Goal: Check status

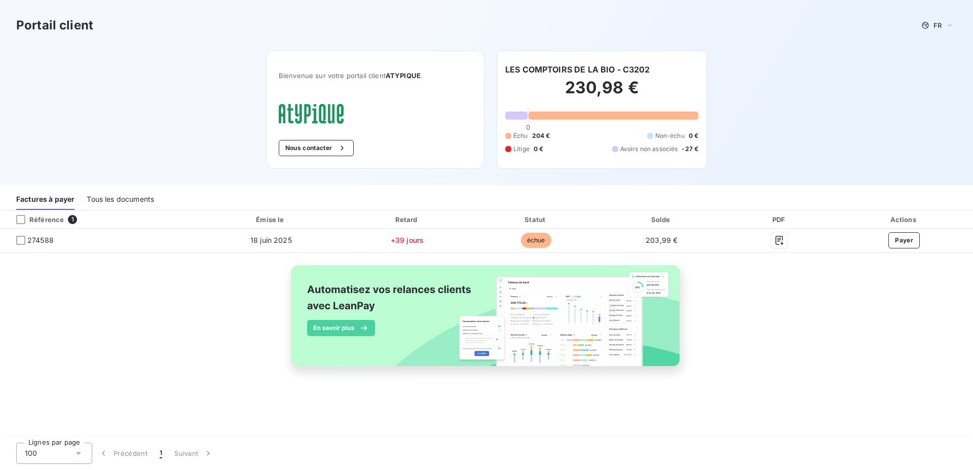
click at [118, 198] on div "Tous les documents" at bounding box center [120, 198] width 67 height 21
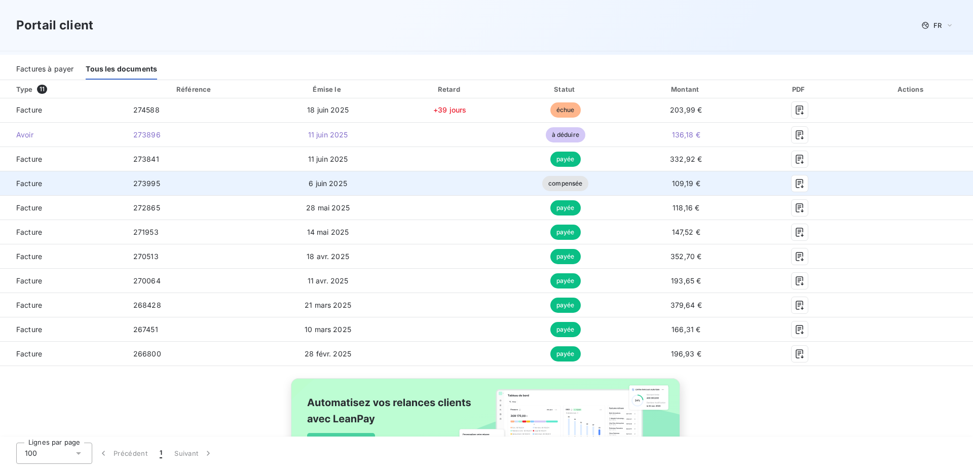
scroll to position [103, 0]
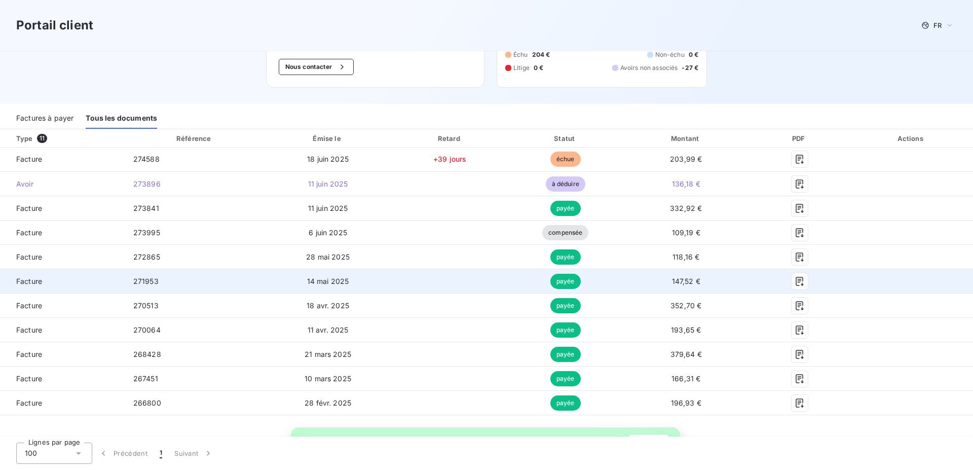
scroll to position [41, 0]
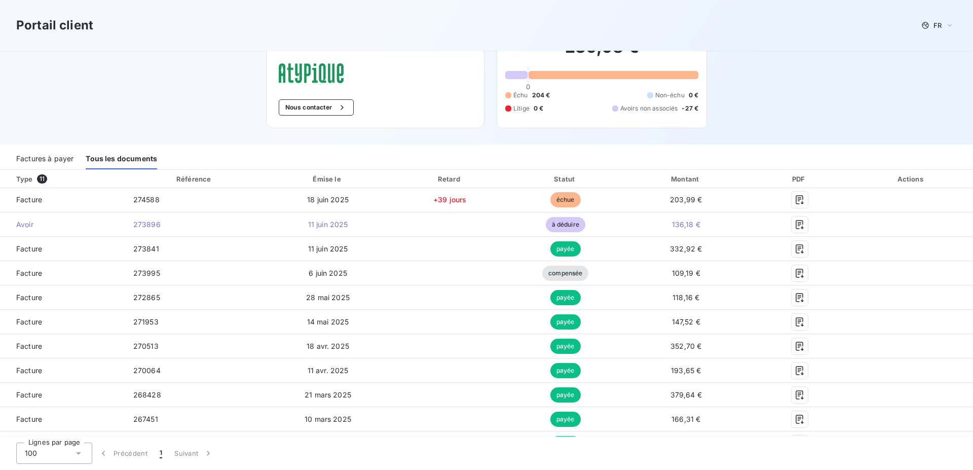
click at [838, 103] on div "Portail client FR Bienvenue sur votre portail client ATYPIQUE . Nous contacter …" at bounding box center [486, 51] width 973 height 185
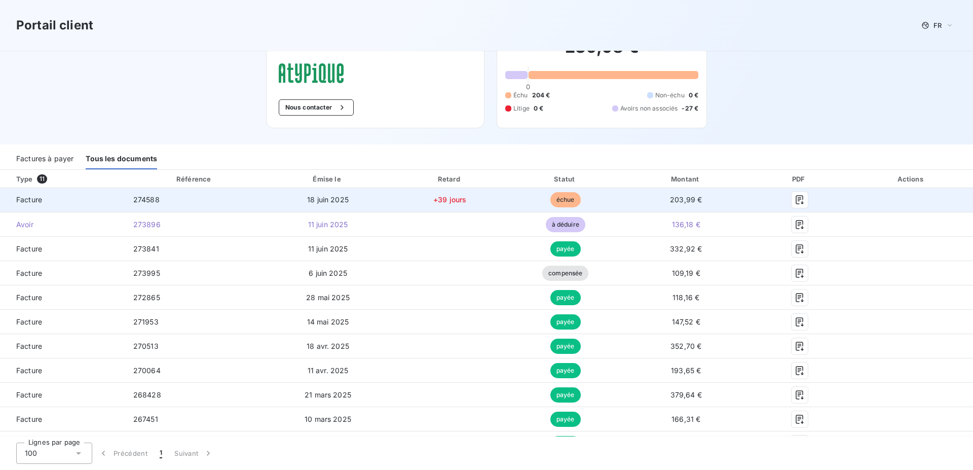
scroll to position [0, 0]
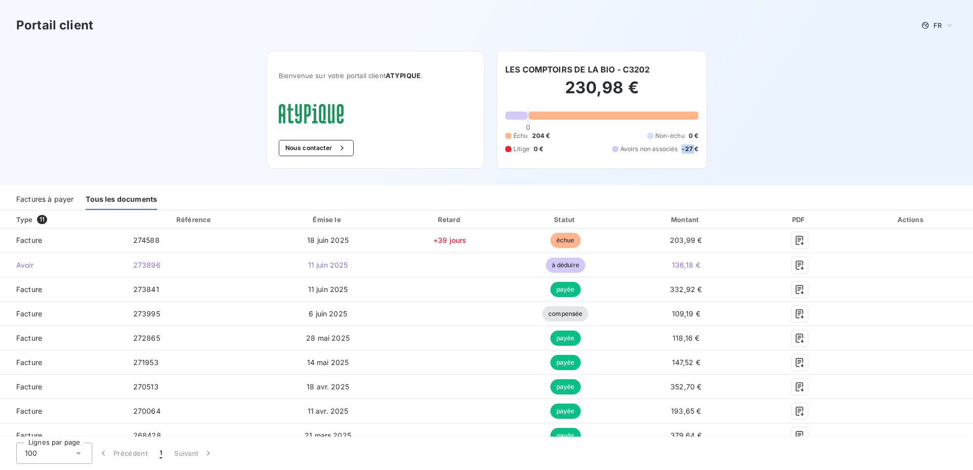
drag, startPoint x: 691, startPoint y: 149, endPoint x: 678, endPoint y: 149, distance: 12.7
click at [681, 149] on span "-27 €" at bounding box center [689, 148] width 17 height 9
click at [700, 146] on div "LES COMPTOIRS DE LA BIO - C3202 230,98 € 0 Échu 204 € Non-échu 0 € Litige 0 € A…" at bounding box center [601, 110] width 210 height 118
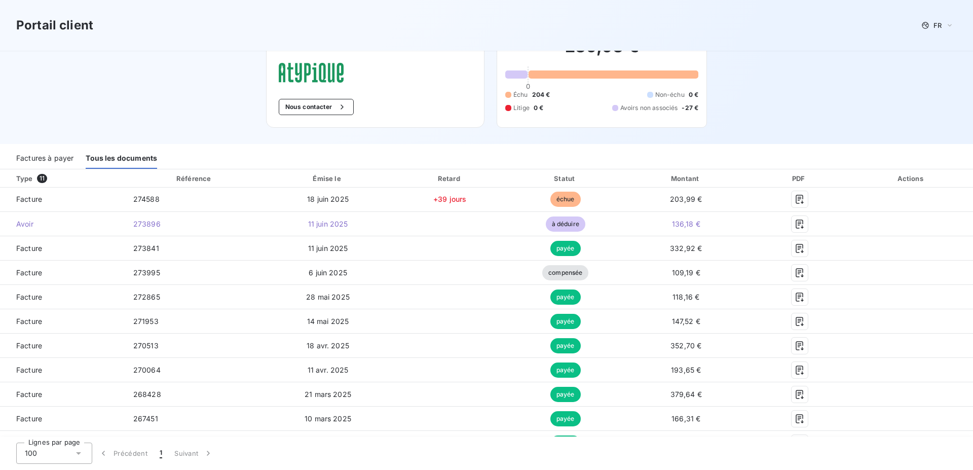
scroll to position [41, 0]
click at [41, 160] on div "Factures à payer" at bounding box center [44, 158] width 57 height 21
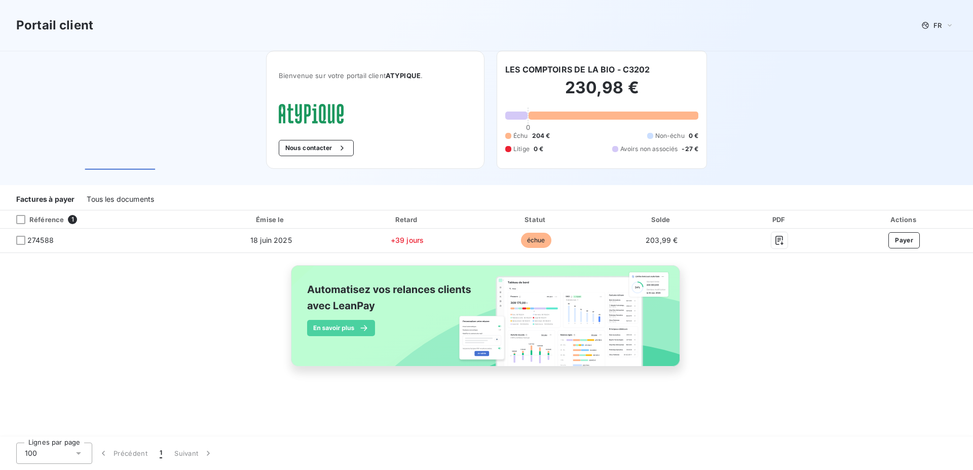
scroll to position [0, 0]
click at [142, 201] on div "Tous les documents" at bounding box center [120, 198] width 67 height 21
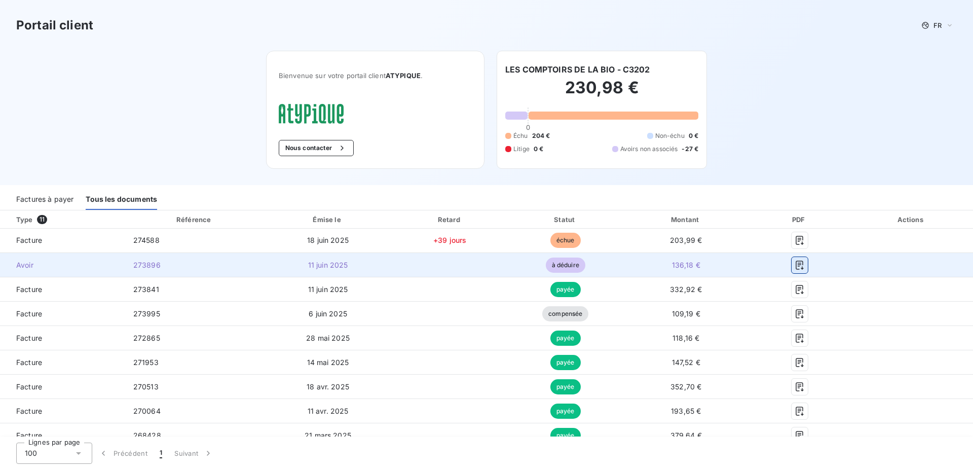
click at [794, 265] on icon "button" at bounding box center [799, 265] width 10 height 10
click at [681, 266] on span "136,18 €" at bounding box center [686, 264] width 28 height 9
click at [570, 265] on span "à déduire" at bounding box center [566, 264] width 40 height 15
click at [315, 267] on span "11 juin 2025" at bounding box center [328, 264] width 40 height 9
click at [794, 262] on icon "button" at bounding box center [799, 265] width 10 height 10
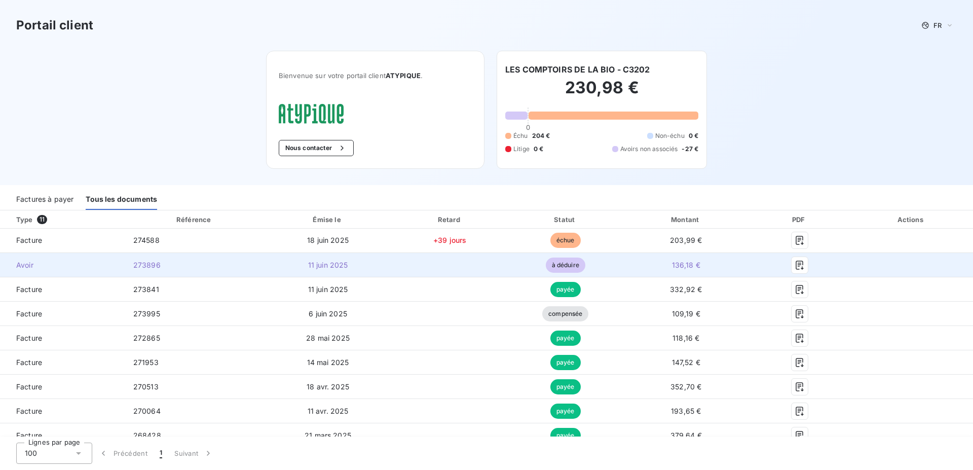
click at [763, 273] on div at bounding box center [799, 265] width 84 height 16
click at [760, 265] on div at bounding box center [799, 265] width 84 height 16
click at [803, 264] on div at bounding box center [799, 265] width 84 height 16
click at [801, 264] on div at bounding box center [799, 265] width 84 height 16
click at [800, 264] on div at bounding box center [799, 265] width 84 height 16
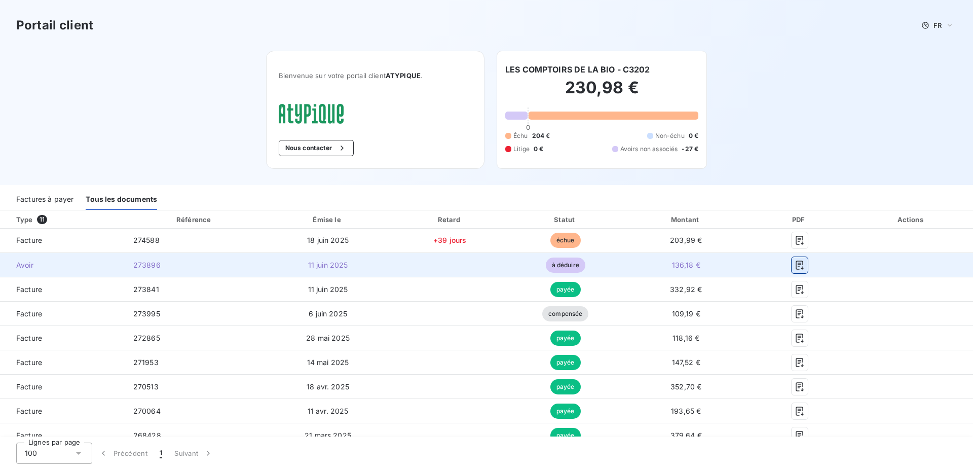
click at [796, 263] on icon "button" at bounding box center [799, 265] width 10 height 10
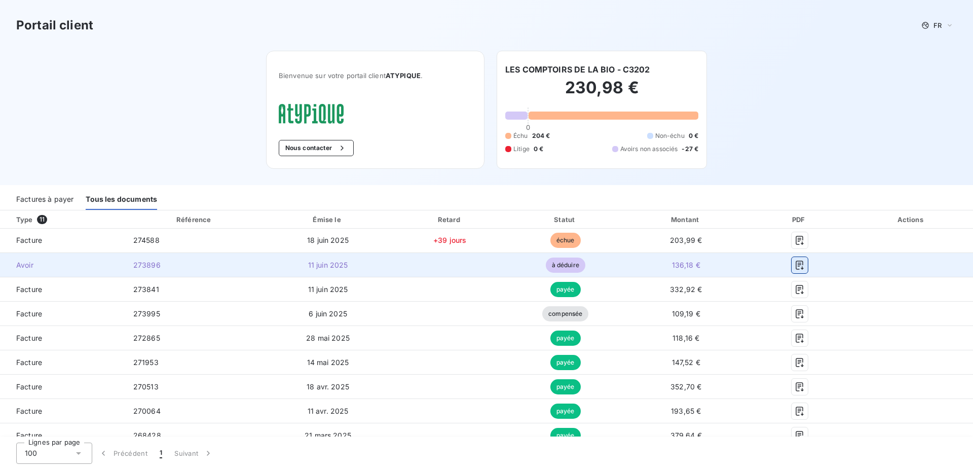
click at [796, 263] on icon "button" at bounding box center [799, 265] width 10 height 10
click at [765, 265] on div at bounding box center [799, 265] width 84 height 16
click at [795, 267] on icon "button" at bounding box center [799, 264] width 8 height 9
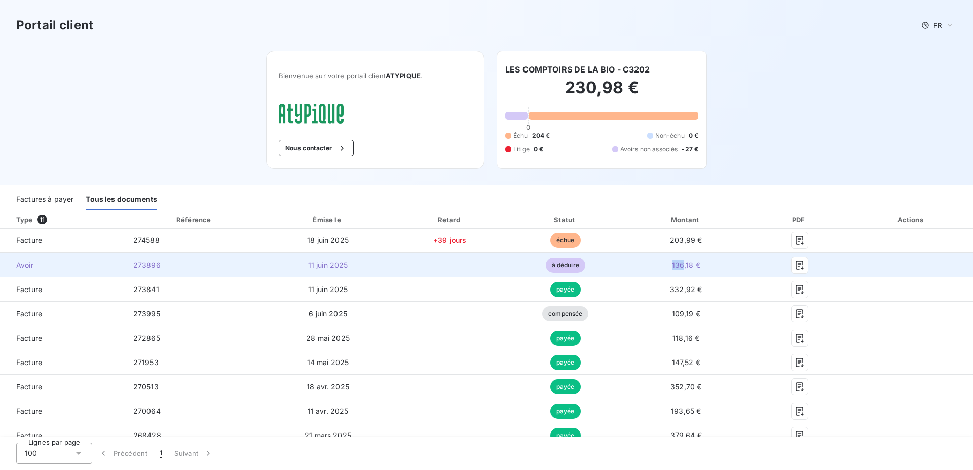
drag, startPoint x: 677, startPoint y: 268, endPoint x: 645, endPoint y: 266, distance: 32.5
click at [645, 266] on td "136,18 €" at bounding box center [685, 265] width 127 height 24
click at [724, 265] on td "136,18 €" at bounding box center [685, 265] width 127 height 24
drag, startPoint x: 706, startPoint y: 266, endPoint x: 621, endPoint y: 270, distance: 85.2
click at [622, 270] on td "136,18 €" at bounding box center [685, 265] width 127 height 24
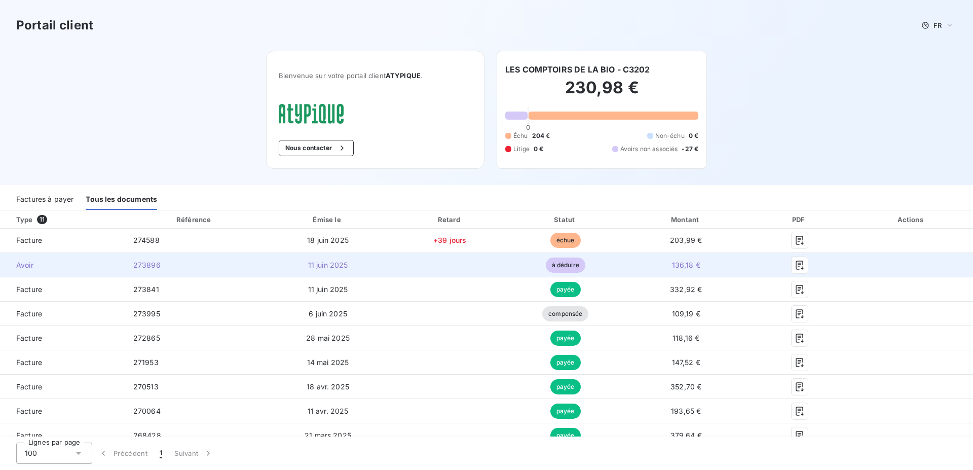
click at [710, 267] on td "136,18 €" at bounding box center [685, 265] width 127 height 24
